Goal: Find specific page/section: Find specific page/section

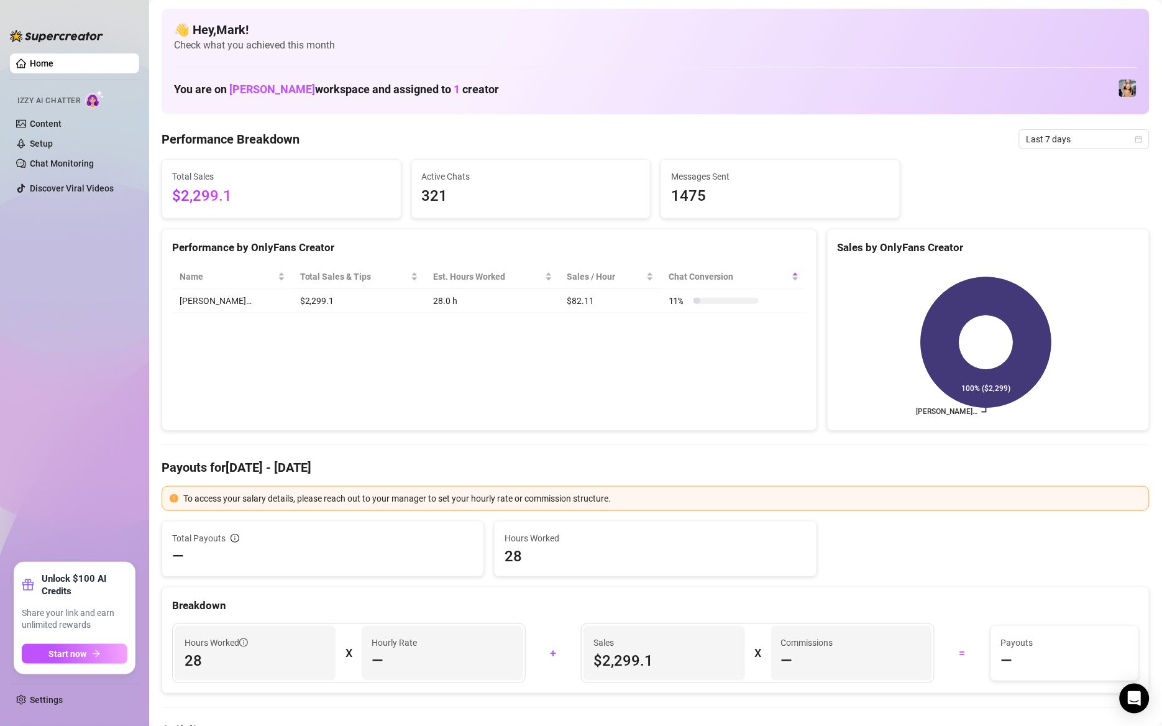
click at [918, 603] on div "Breakdown" at bounding box center [655, 605] width 967 height 17
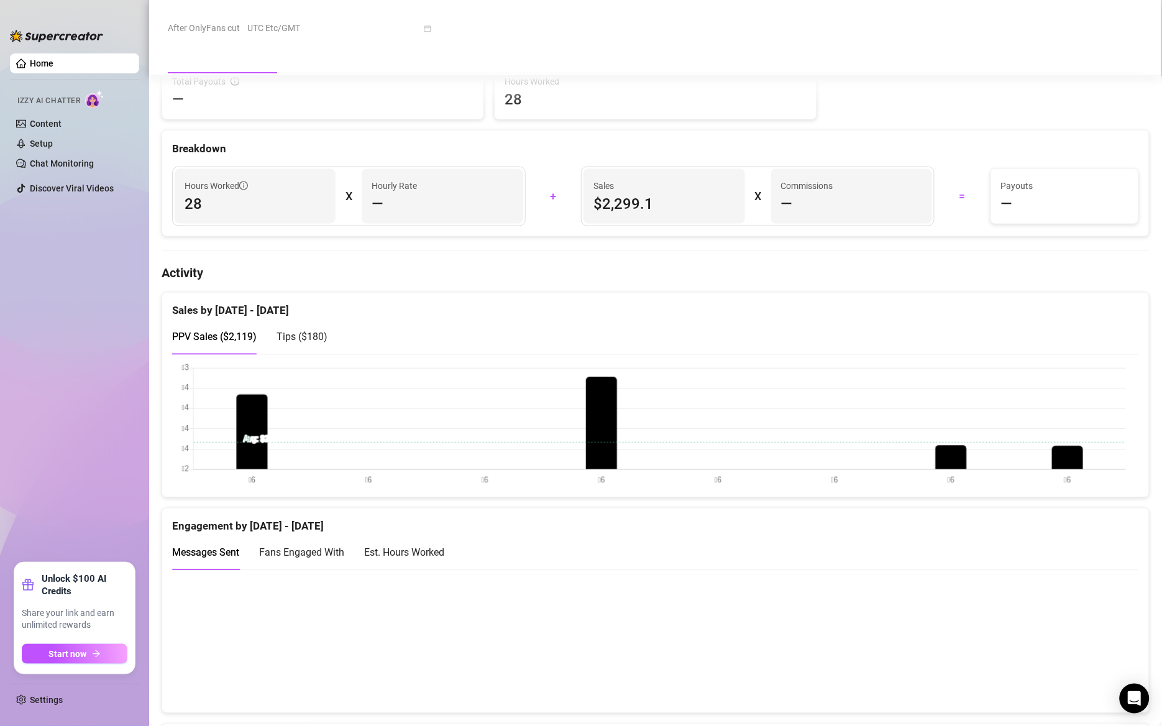
scroll to position [597, 0]
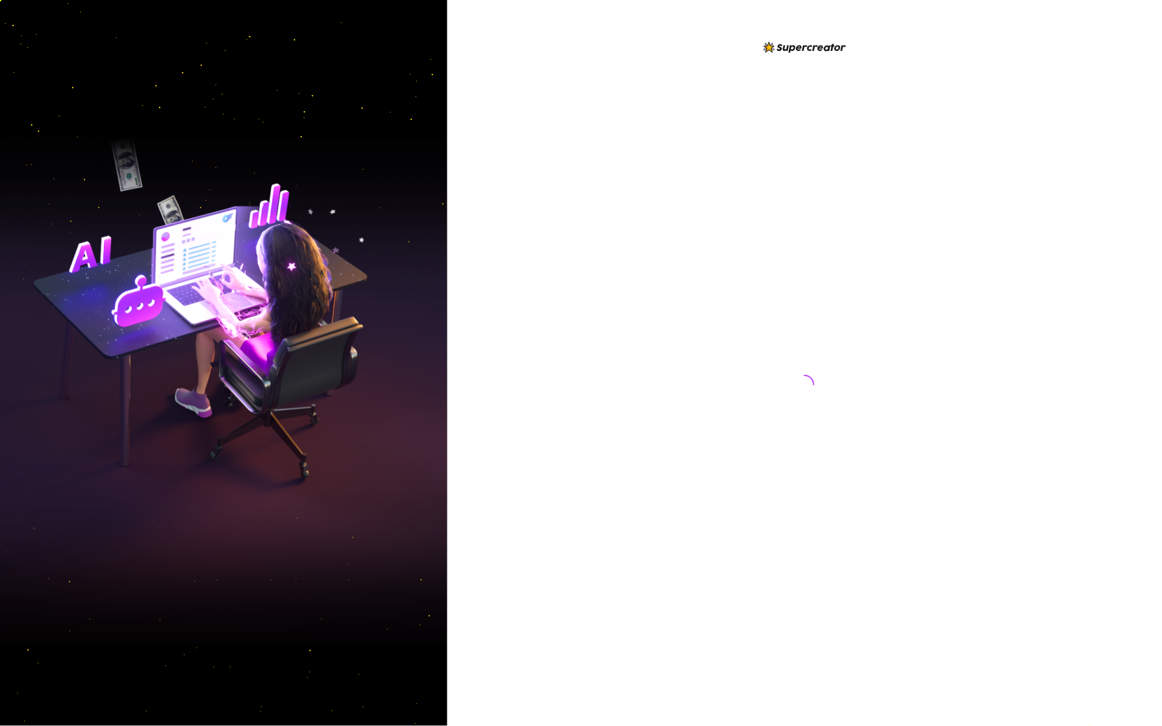
click at [699, 257] on div at bounding box center [804, 373] width 277 height 666
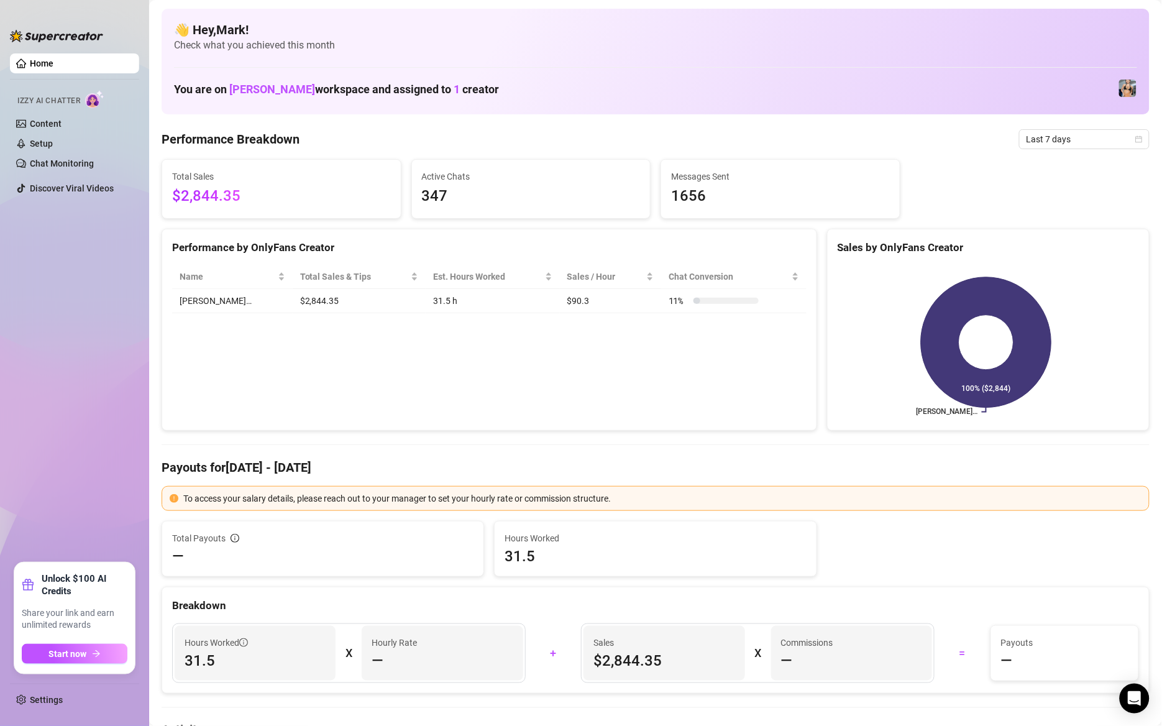
click at [1134, 602] on div "Breakdown" at bounding box center [655, 600] width 987 height 27
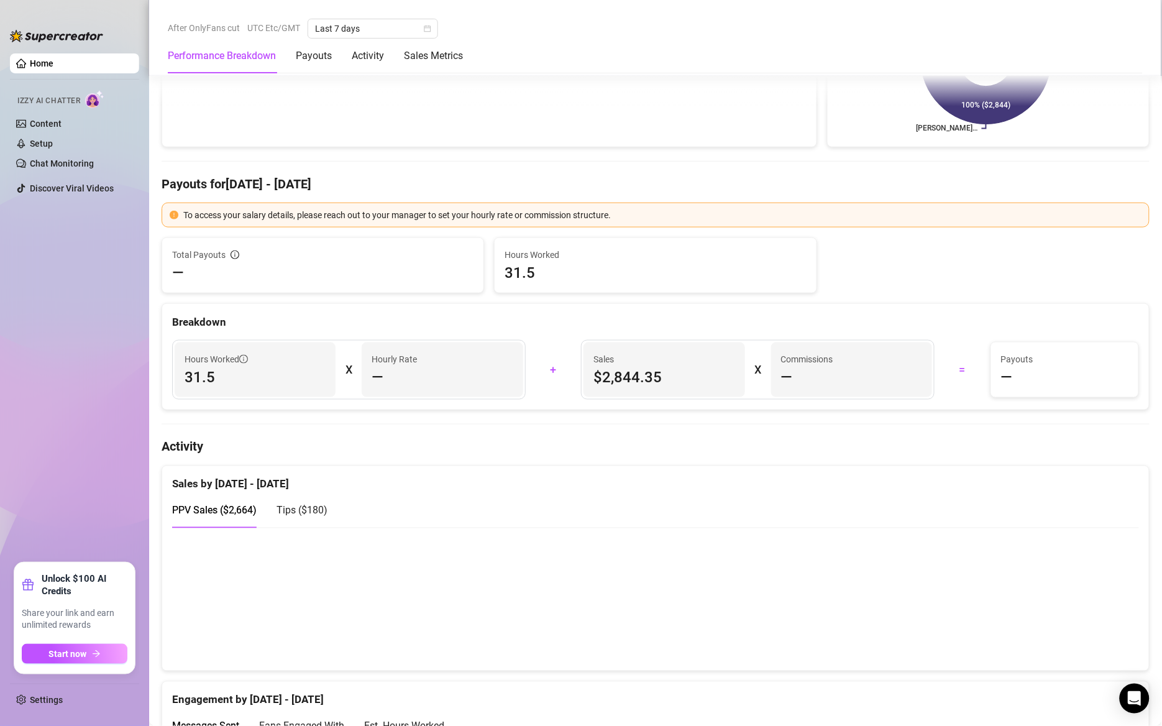
scroll to position [149, 0]
